Goal: Task Accomplishment & Management: Complete application form

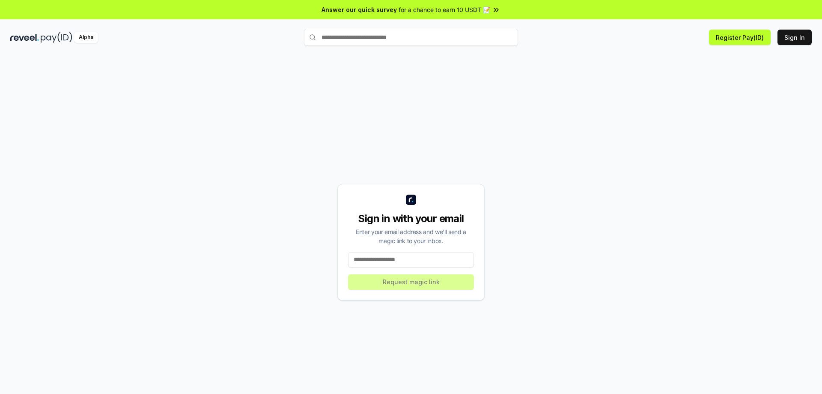
click at [427, 261] on input at bounding box center [411, 259] width 126 height 15
type input "**********"
click at [427, 275] on button "Request magic link" at bounding box center [411, 281] width 126 height 15
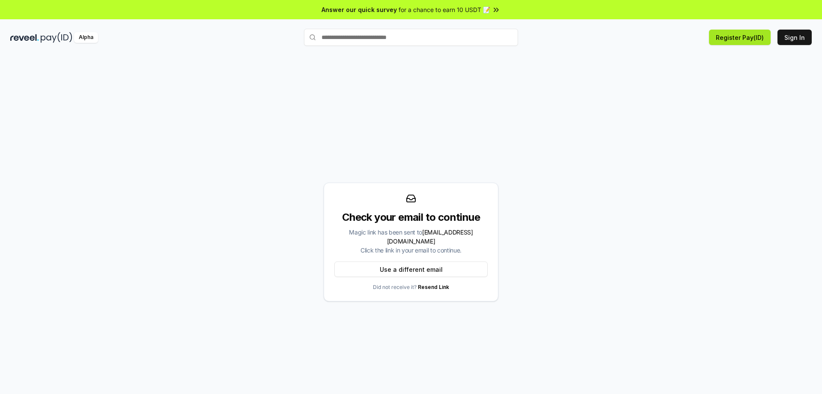
click at [726, 45] on button "Register Pay(ID)" at bounding box center [740, 37] width 62 height 15
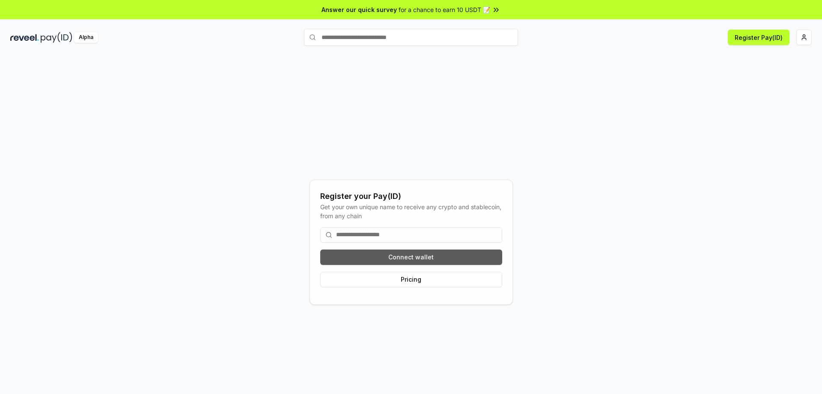
click at [433, 260] on button "Connect wallet" at bounding box center [411, 256] width 182 height 15
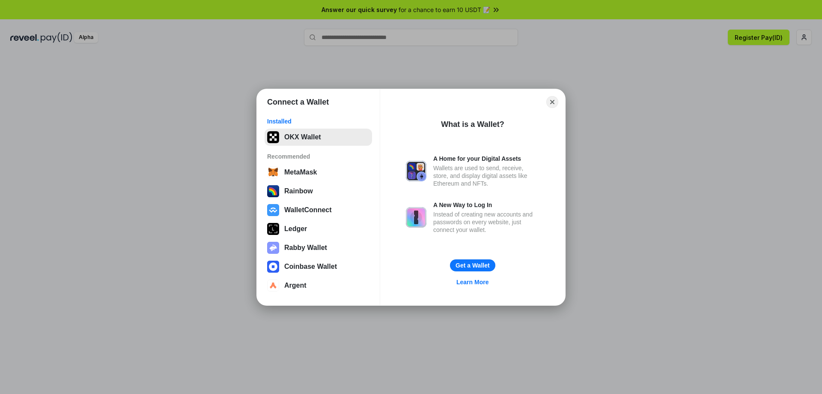
click at [329, 139] on button "OKX Wallet" at bounding box center [319, 137] width 108 height 17
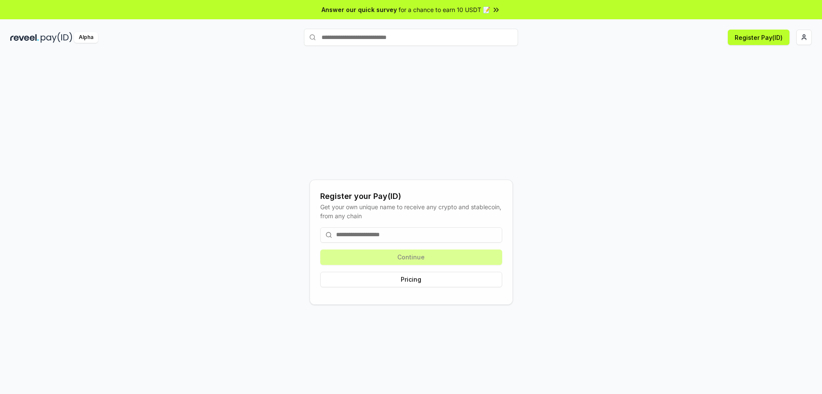
click at [418, 233] on input at bounding box center [411, 234] width 182 height 15
type input "*"
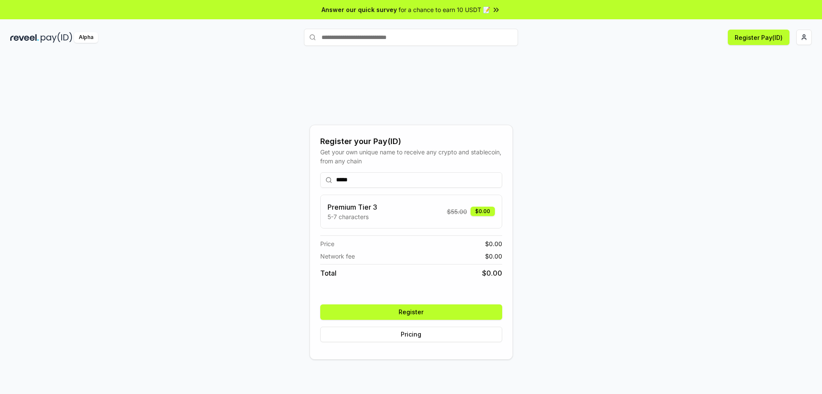
type input "*****"
click at [411, 312] on button "Register" at bounding box center [411, 311] width 182 height 15
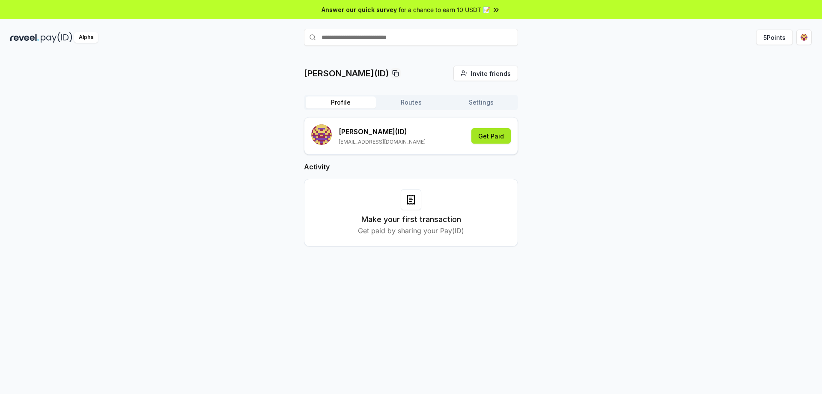
click at [484, 138] on button "Get Paid" at bounding box center [491, 135] width 39 height 15
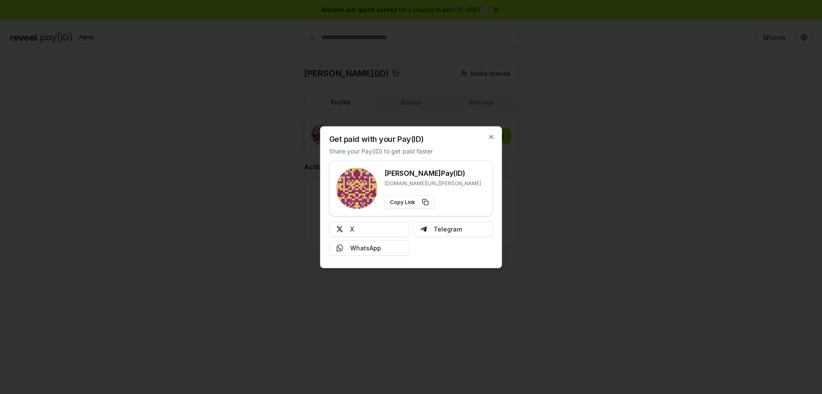
type button "https://reveel.id/pay/kassa"
click at [490, 135] on icon "button" at bounding box center [491, 136] width 3 height 3
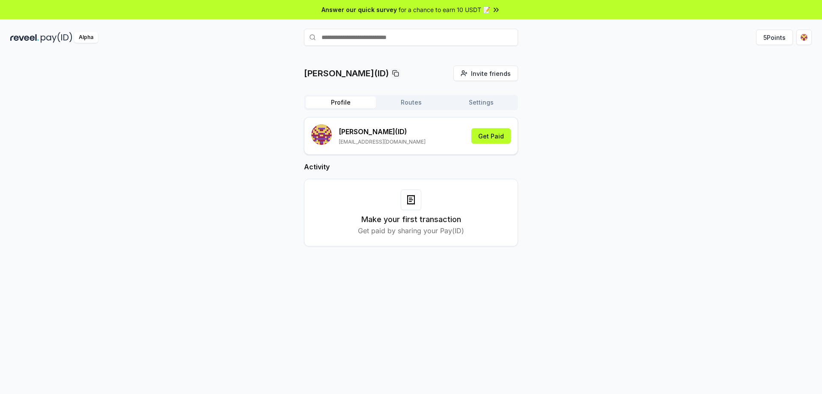
click at [490, 11] on div "for a chance to earn 10 USDT 📝" at bounding box center [450, 9] width 102 height 9
click at [765, 41] on button "5 Points" at bounding box center [774, 37] width 37 height 15
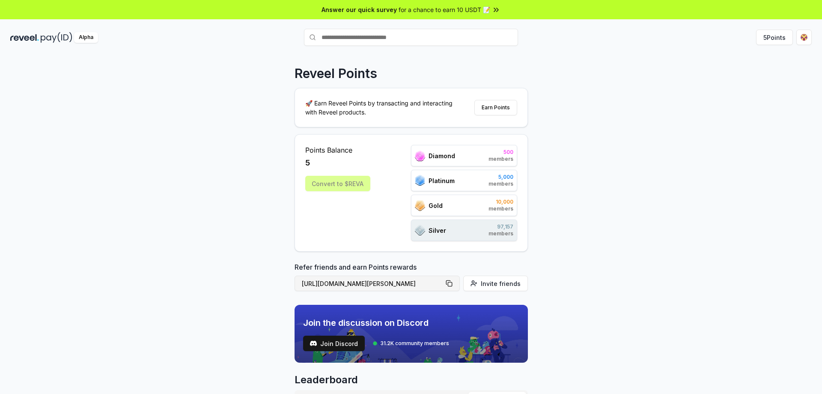
type button "[URL][DOMAIN_NAME][PERSON_NAME]"
click at [452, 285] on button "[URL][DOMAIN_NAME][PERSON_NAME]" at bounding box center [377, 282] width 165 height 15
click at [494, 112] on button "Earn Points" at bounding box center [496, 107] width 43 height 15
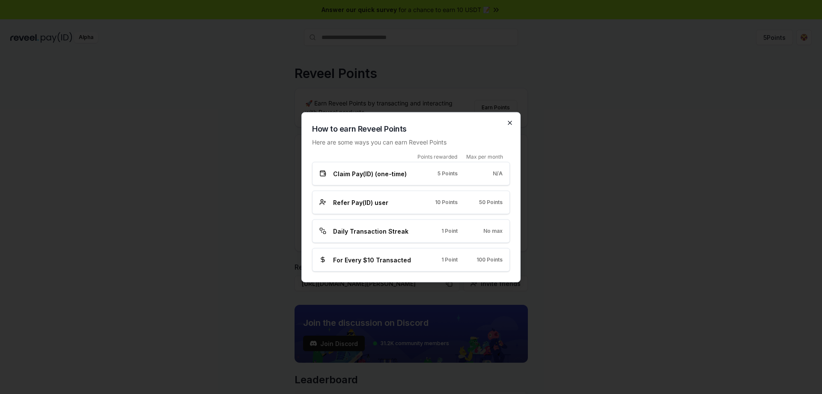
click at [511, 123] on icon "button" at bounding box center [509, 122] width 3 height 3
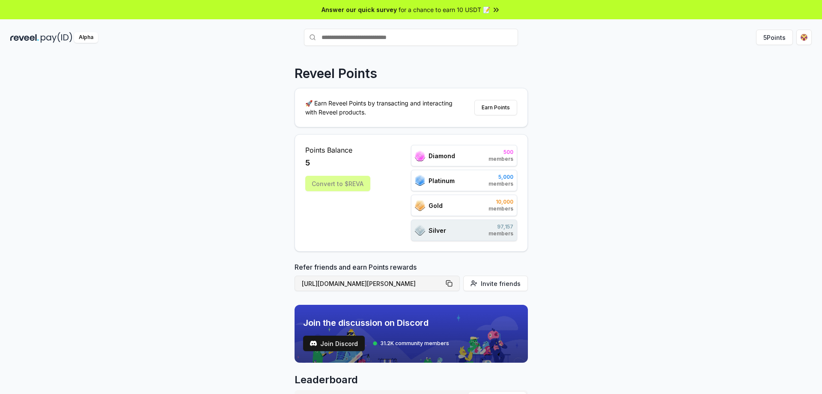
click at [452, 284] on button "[URL][DOMAIN_NAME][PERSON_NAME]" at bounding box center [377, 282] width 165 height 15
